Goal: Task Accomplishment & Management: Manage account settings

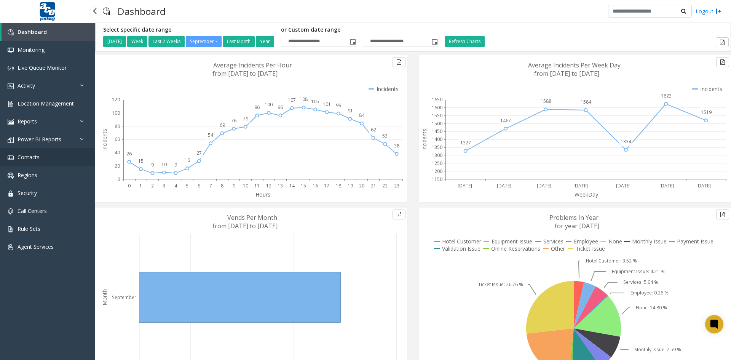
click at [30, 158] on span "Contacts" at bounding box center [29, 156] width 22 height 7
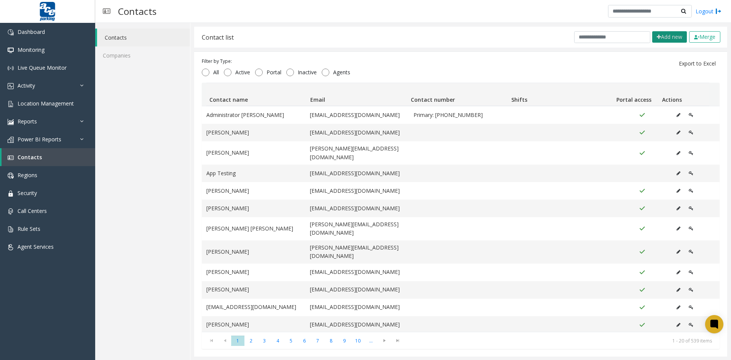
click at [661, 37] on button "Add new" at bounding box center [669, 36] width 35 height 11
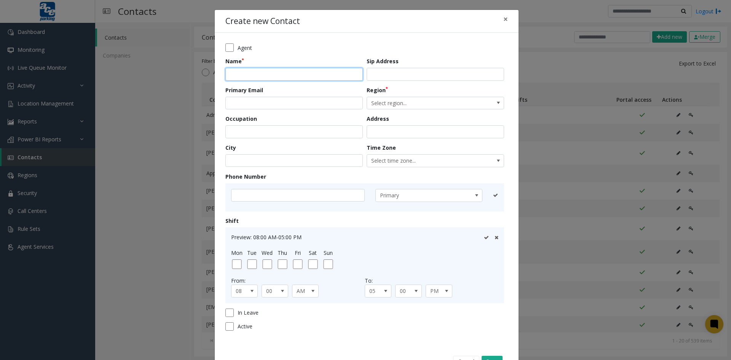
click at [268, 74] on input "text" at bounding box center [293, 74] width 137 height 13
click at [230, 75] on input "**********" at bounding box center [293, 74] width 137 height 13
type input "**********"
click at [247, 101] on input "email" at bounding box center [293, 103] width 137 height 13
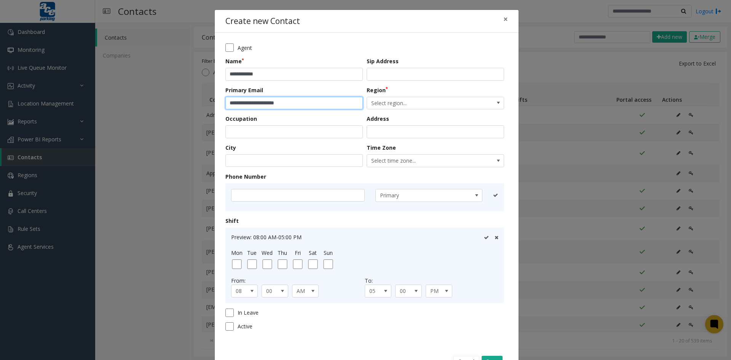
scroll to position [26, 0]
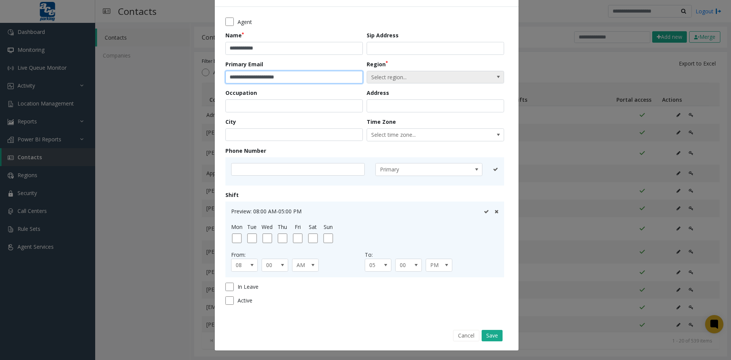
type input "**********"
click at [498, 75] on span at bounding box center [498, 77] width 6 height 6
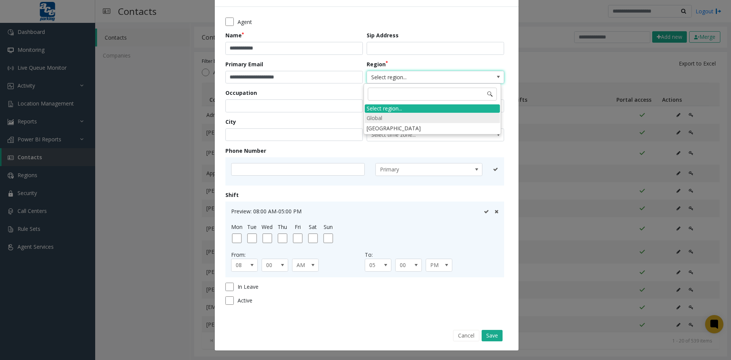
click at [431, 118] on li "Global" at bounding box center [432, 118] width 135 height 10
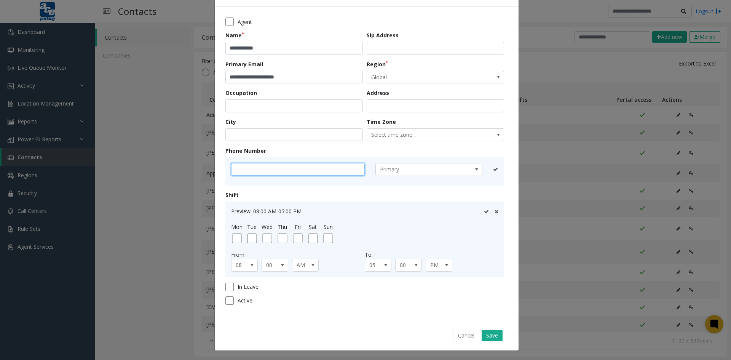
click at [245, 171] on input "text" at bounding box center [298, 169] width 134 height 13
type input "**********"
click at [484, 169] on icon at bounding box center [486, 169] width 5 height 5
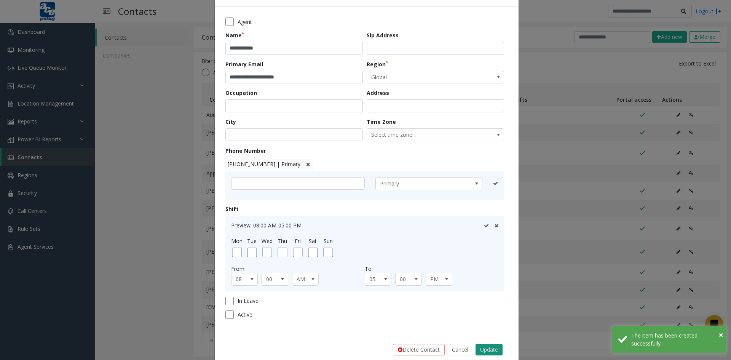
click at [489, 350] on button "Update" at bounding box center [489, 349] width 27 height 11
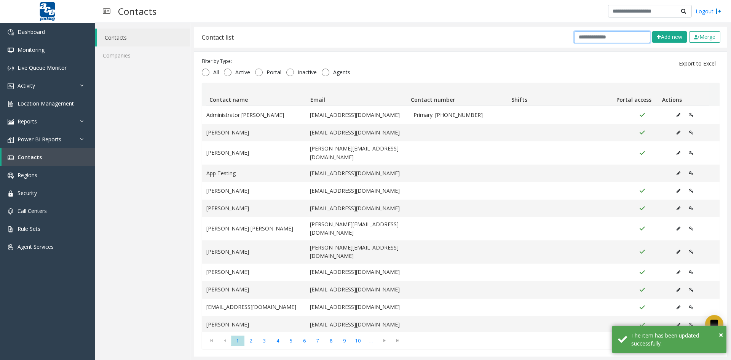
click at [624, 35] on input "text" at bounding box center [612, 37] width 76 height 12
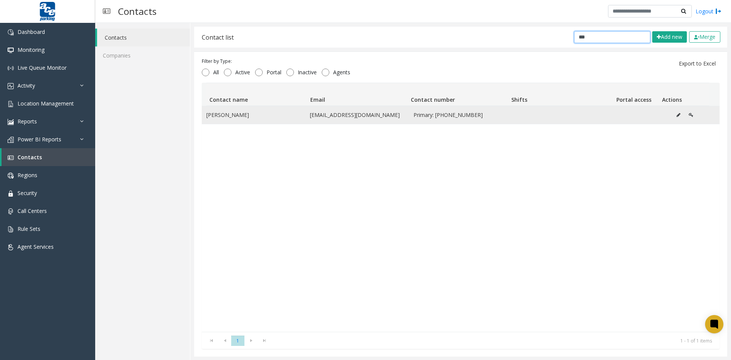
type input "***"
click at [677, 113] on icon "Data table" at bounding box center [679, 115] width 4 height 5
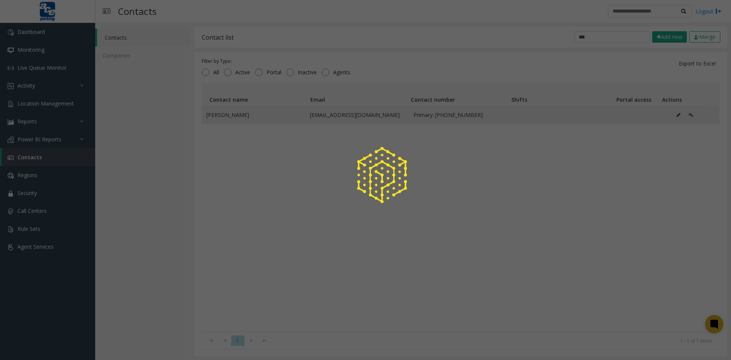
scroll to position [0, 0]
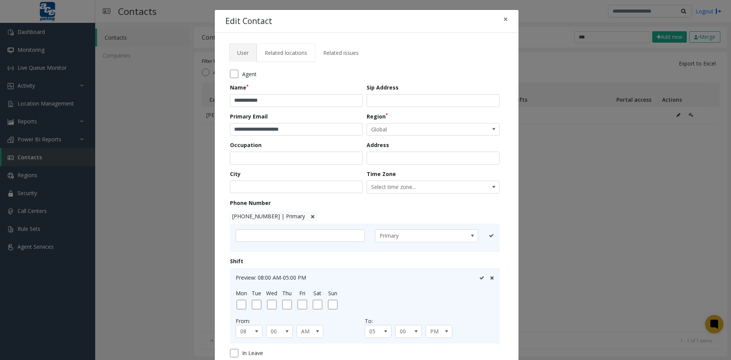
click at [290, 53] on span "Related locations" at bounding box center [286, 52] width 43 height 7
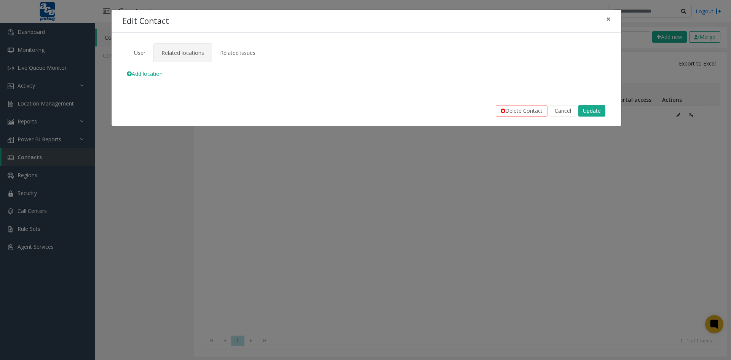
click at [129, 72] on icon at bounding box center [129, 74] width 5 height 6
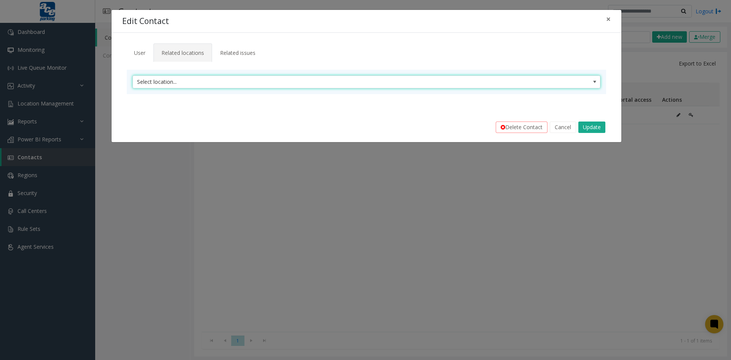
click at [211, 79] on span "Select location..." at bounding box center [320, 82] width 374 height 12
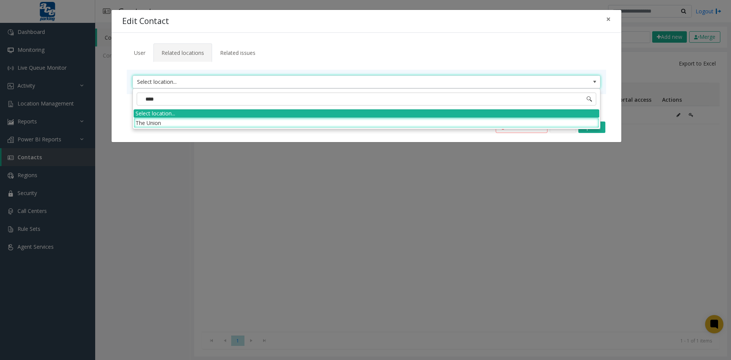
type input "*****"
click at [191, 120] on li "The Union" at bounding box center [367, 123] width 466 height 10
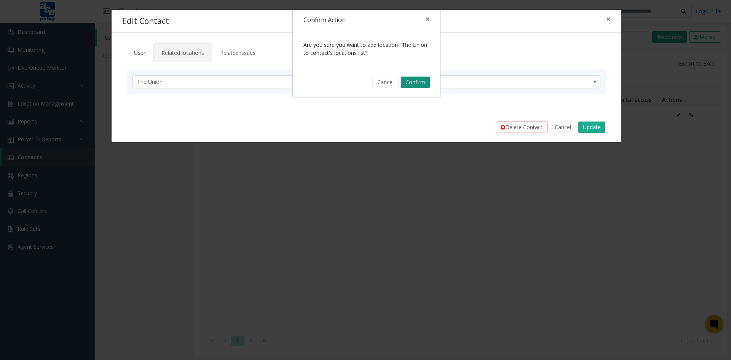
click at [416, 82] on button "Confirm" at bounding box center [415, 82] width 29 height 11
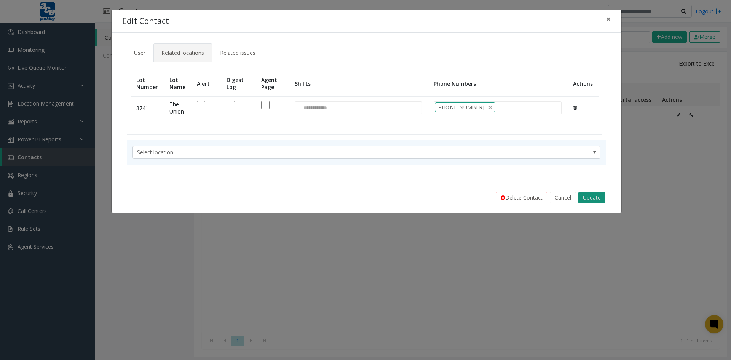
click at [589, 198] on button "Update" at bounding box center [591, 197] width 27 height 11
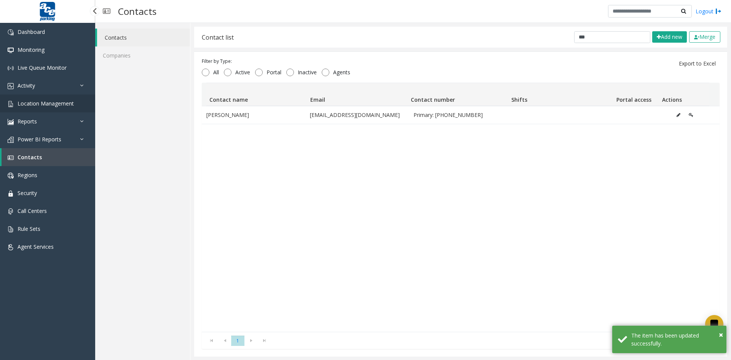
click at [41, 103] on span "Location Management" at bounding box center [46, 103] width 56 height 7
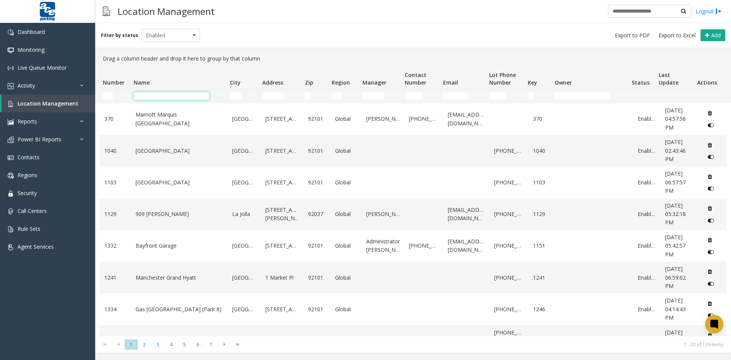
click at [160, 95] on input "Name Filter" at bounding box center [171, 96] width 75 height 8
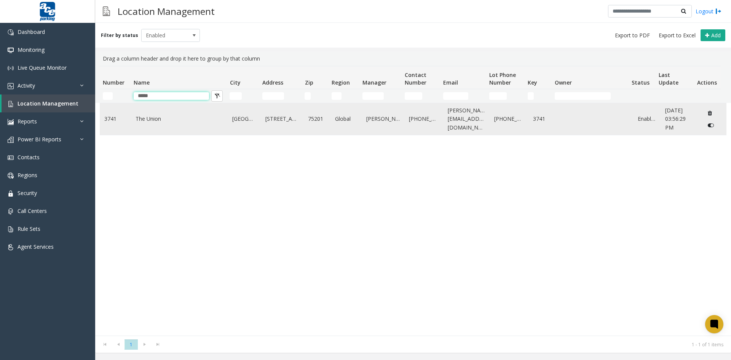
type input "*****"
click at [152, 119] on link "The Union" at bounding box center [180, 119] width 88 height 8
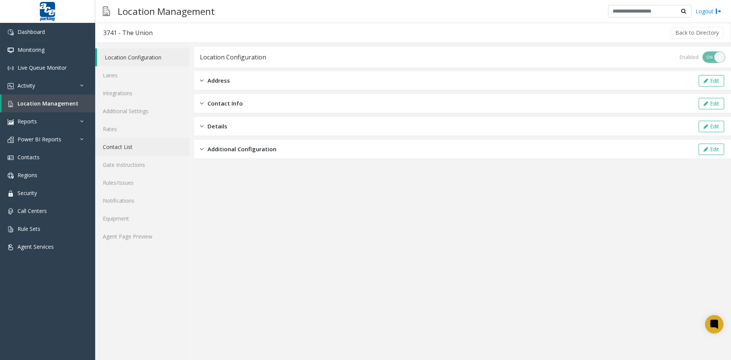
click at [123, 146] on link "Contact List" at bounding box center [142, 147] width 95 height 18
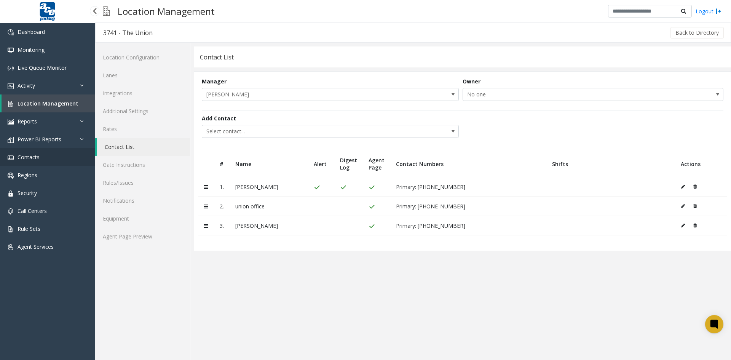
click at [27, 158] on span "Contacts" at bounding box center [29, 156] width 22 height 7
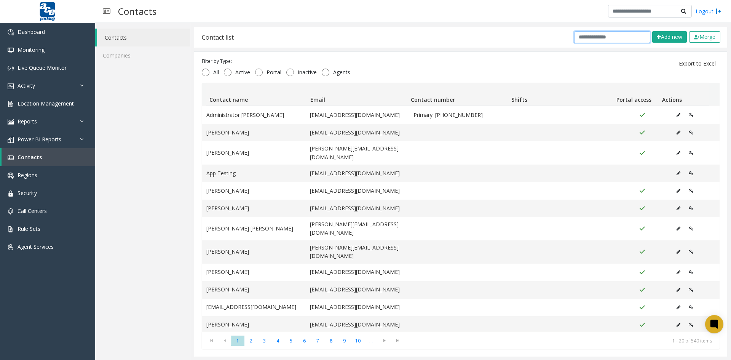
click at [609, 35] on input "text" at bounding box center [612, 37] width 76 height 12
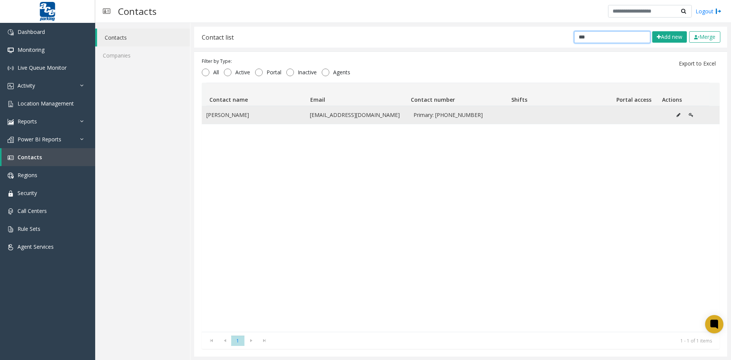
type input "***"
click at [677, 113] on icon "Data table" at bounding box center [679, 115] width 4 height 5
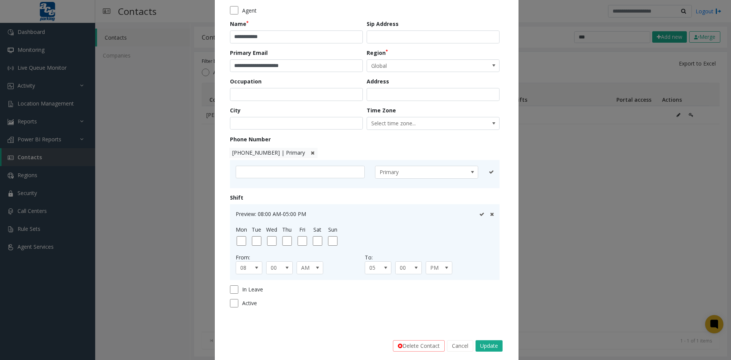
scroll to position [74, 0]
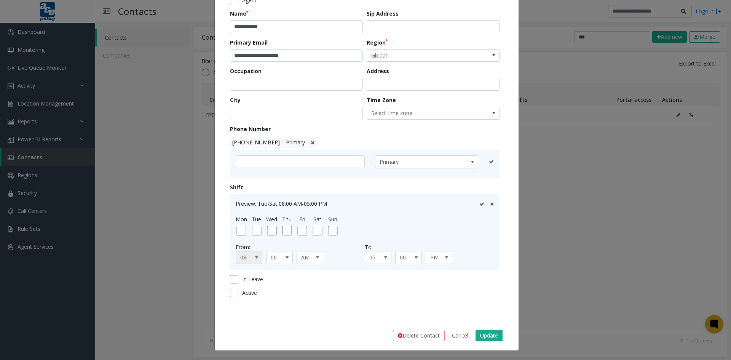
click at [254, 257] on span at bounding box center [257, 257] width 6 height 6
click at [242, 270] on li "02" at bounding box center [246, 270] width 24 height 10
click at [284, 258] on span at bounding box center [287, 257] width 6 height 6
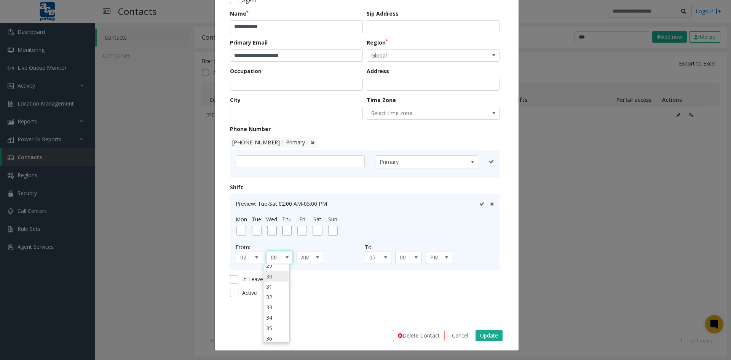
click at [268, 278] on li "30" at bounding box center [276, 276] width 24 height 10
click at [314, 257] on span at bounding box center [317, 257] width 6 height 6
click at [303, 280] on li "PM" at bounding box center [307, 280] width 24 height 10
click at [383, 257] on span at bounding box center [386, 257] width 6 height 6
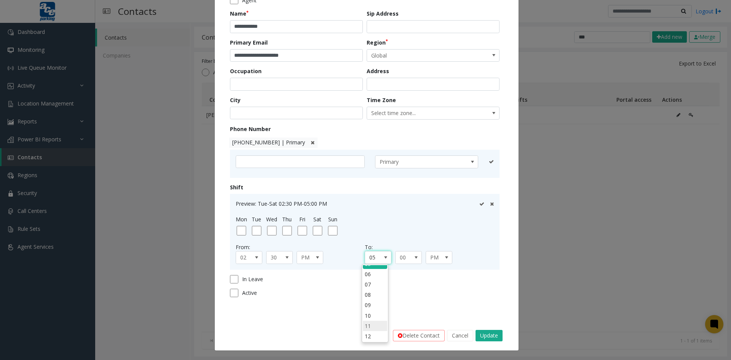
click at [367, 326] on li "11" at bounding box center [375, 326] width 24 height 10
click at [487, 335] on button "Update" at bounding box center [489, 335] width 27 height 11
